Goal: Task Accomplishment & Management: Use online tool/utility

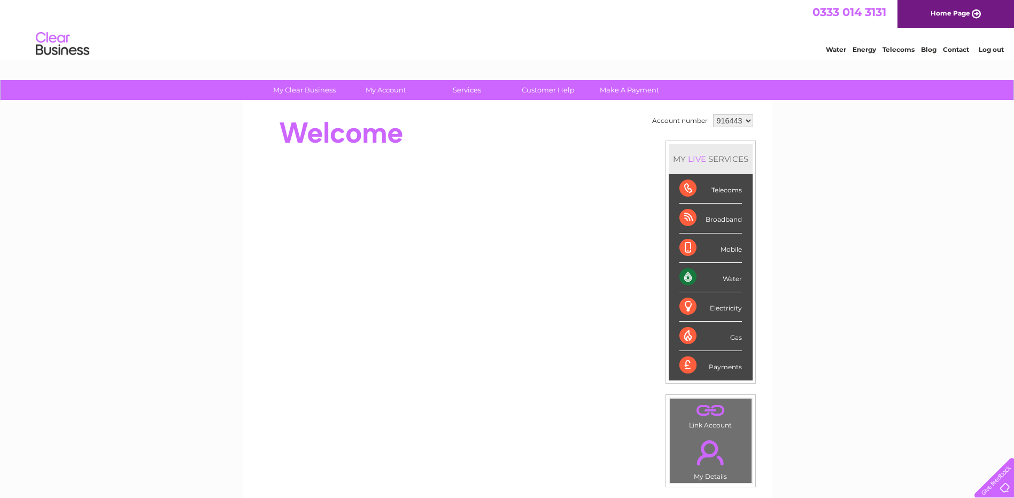
click at [735, 279] on div "Water" at bounding box center [711, 277] width 63 height 29
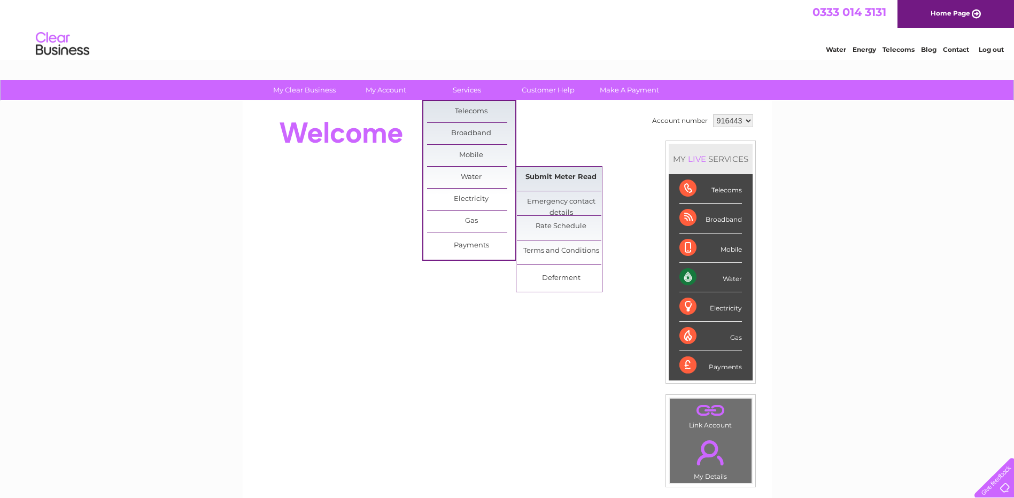
click at [545, 177] on link "Submit Meter Read" at bounding box center [561, 177] width 88 height 21
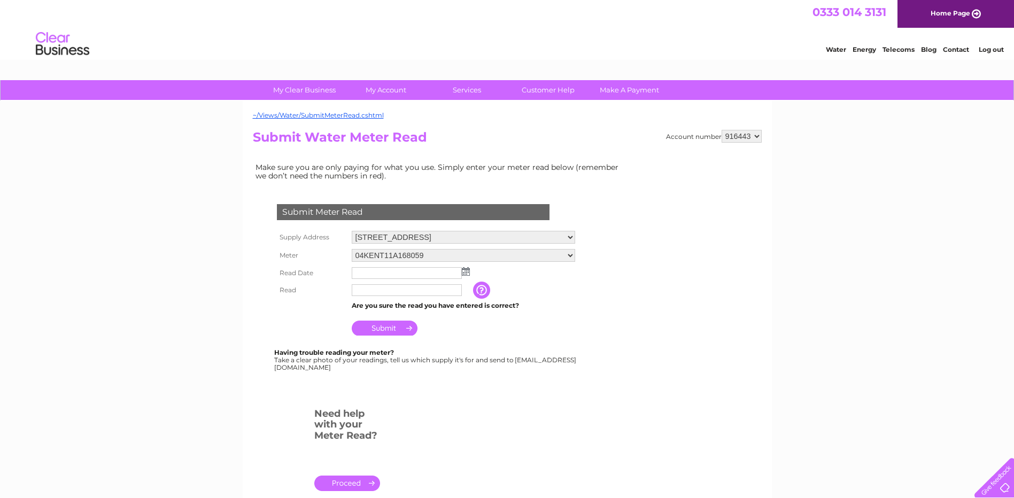
click at [565, 235] on select "Yard, [GEOGRAPHIC_DATA], [GEOGRAPHIC_DATA][PERSON_NAME] [GEOGRAPHIC_DATA], [STR…" at bounding box center [463, 237] width 223 height 13
select select "536023"
click at [352, 231] on select "Yard, [GEOGRAPHIC_DATA], [GEOGRAPHIC_DATA][PERSON_NAME] [GEOGRAPHIC_DATA], [STR…" at bounding box center [463, 238] width 223 height 14
click at [408, 273] on input "text" at bounding box center [407, 273] width 111 height 13
click at [467, 272] on img at bounding box center [467, 272] width 8 height 9
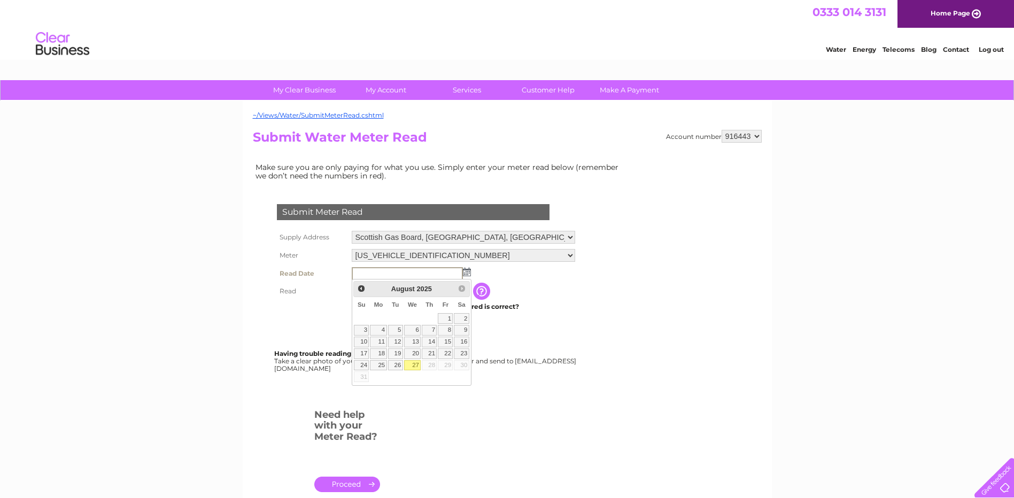
click at [411, 364] on link "27" at bounding box center [412, 365] width 17 height 11
type input "2025/08/27"
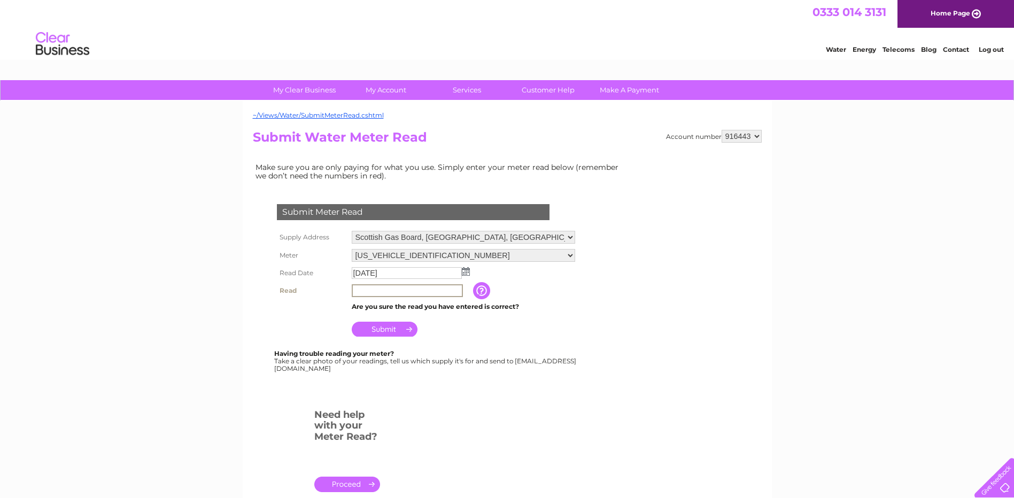
click at [387, 288] on input "text" at bounding box center [407, 290] width 111 height 13
type input "00261"
click at [403, 329] on input "Submit" at bounding box center [385, 329] width 66 height 15
